Goal: Task Accomplishment & Management: Manage account settings

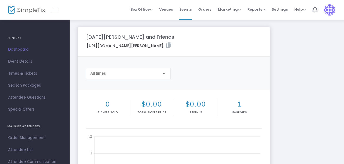
click at [23, 48] on span "Dashboard" at bounding box center [34, 49] width 53 height 7
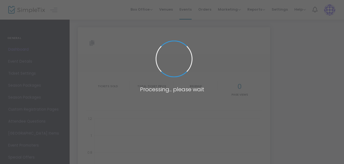
type input "[URL][DOMAIN_NAME][PERSON_NAME]"
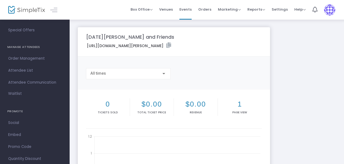
scroll to position [92, 0]
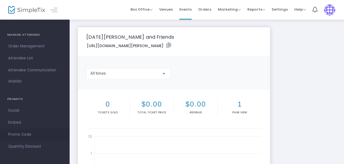
click at [29, 133] on span "Promo Code" at bounding box center [34, 134] width 53 height 7
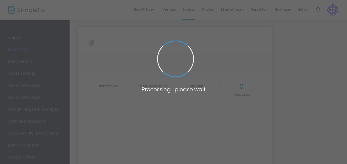
type input "[URL][DOMAIN_NAME][PERSON_NAME]"
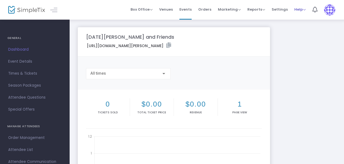
click at [300, 7] on span "Help" at bounding box center [299, 9] width 11 height 5
click at [316, 30] on li "Contact Support" at bounding box center [314, 29] width 40 height 11
click at [24, 58] on span "Event Details" at bounding box center [34, 61] width 53 height 7
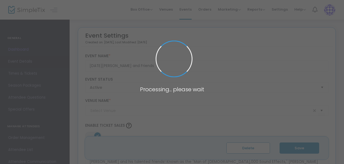
type input "Holiday Inn Johnson City TN"
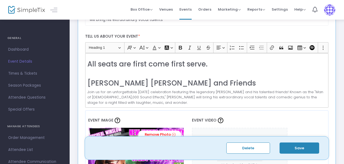
scroll to position [119, 0]
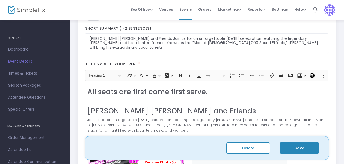
click at [215, 90] on h2 "All seats are first come first serve." at bounding box center [206, 92] width 239 height 8
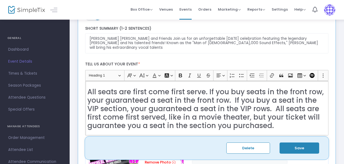
click at [208, 93] on h2 "All seats are first come first serve. If you buy seats in the front row, your g…" at bounding box center [206, 109] width 239 height 43
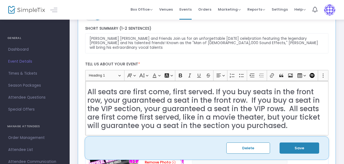
click at [122, 101] on h2 "All seats are first come, first served. If you buy seats in the front row, your…" at bounding box center [206, 109] width 239 height 43
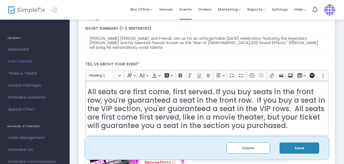
click at [166, 108] on h2 "All seats are first come, first served. If you buy seats in the front row, you'…" at bounding box center [206, 109] width 239 height 43
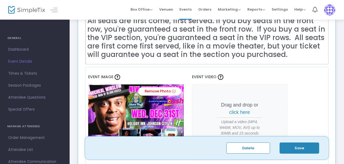
scroll to position [195, 0]
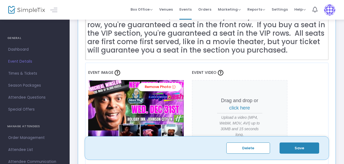
click at [296, 149] on button "Save" at bounding box center [300, 148] width 40 height 11
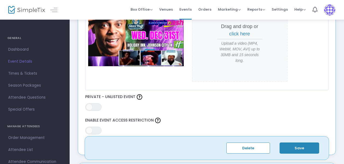
scroll to position [268, 0]
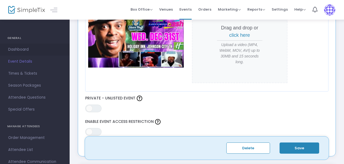
click at [22, 49] on span "Dashboard" at bounding box center [34, 49] width 53 height 7
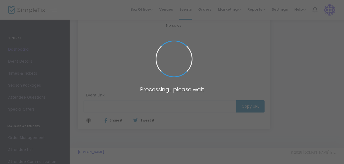
type input "[URL][DOMAIN_NAME][PERSON_NAME]"
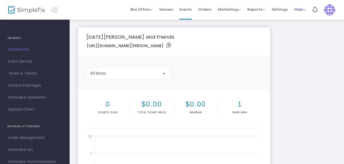
click at [302, 9] on span "Help" at bounding box center [299, 9] width 11 height 5
click at [316, 18] on li "View Docs" at bounding box center [314, 18] width 40 height 11
